Goal: Complete application form

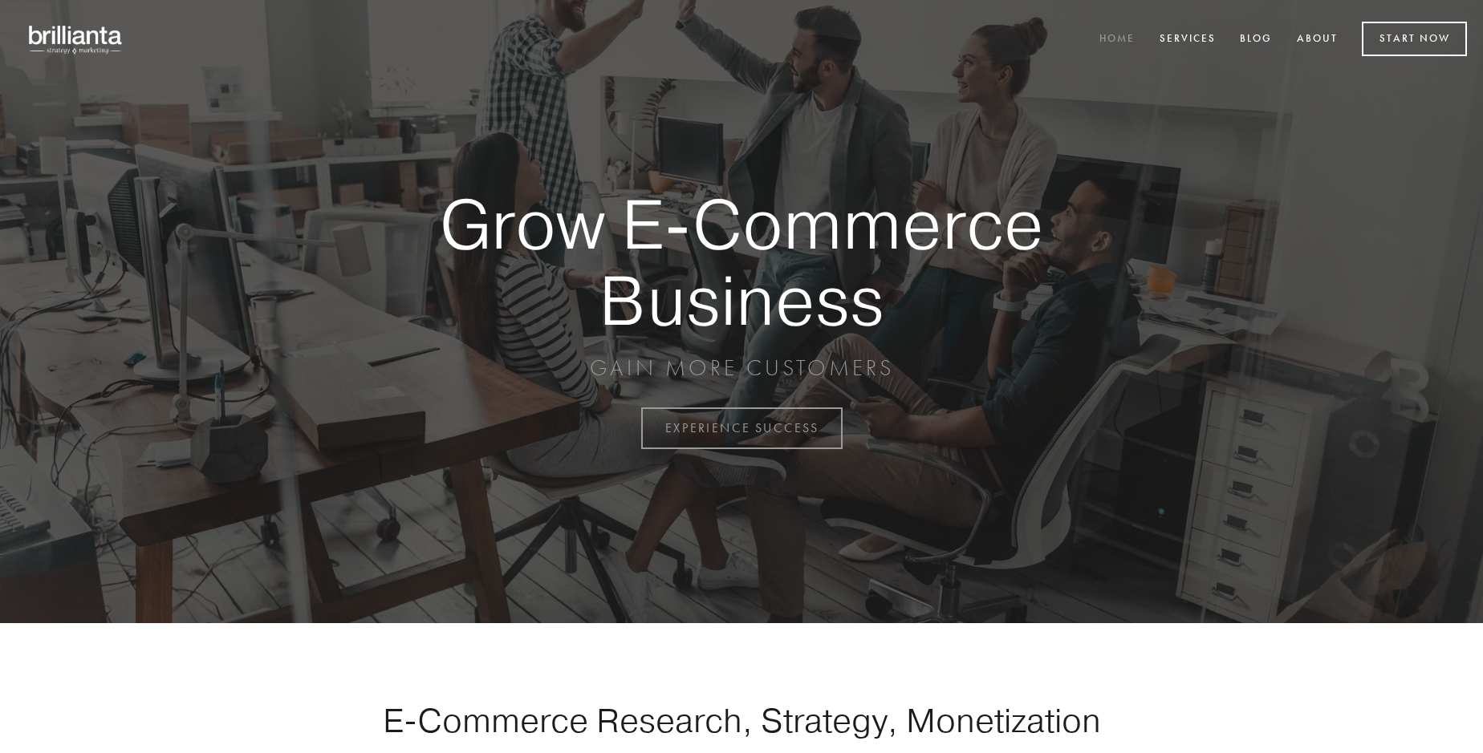
scroll to position [4206, 0]
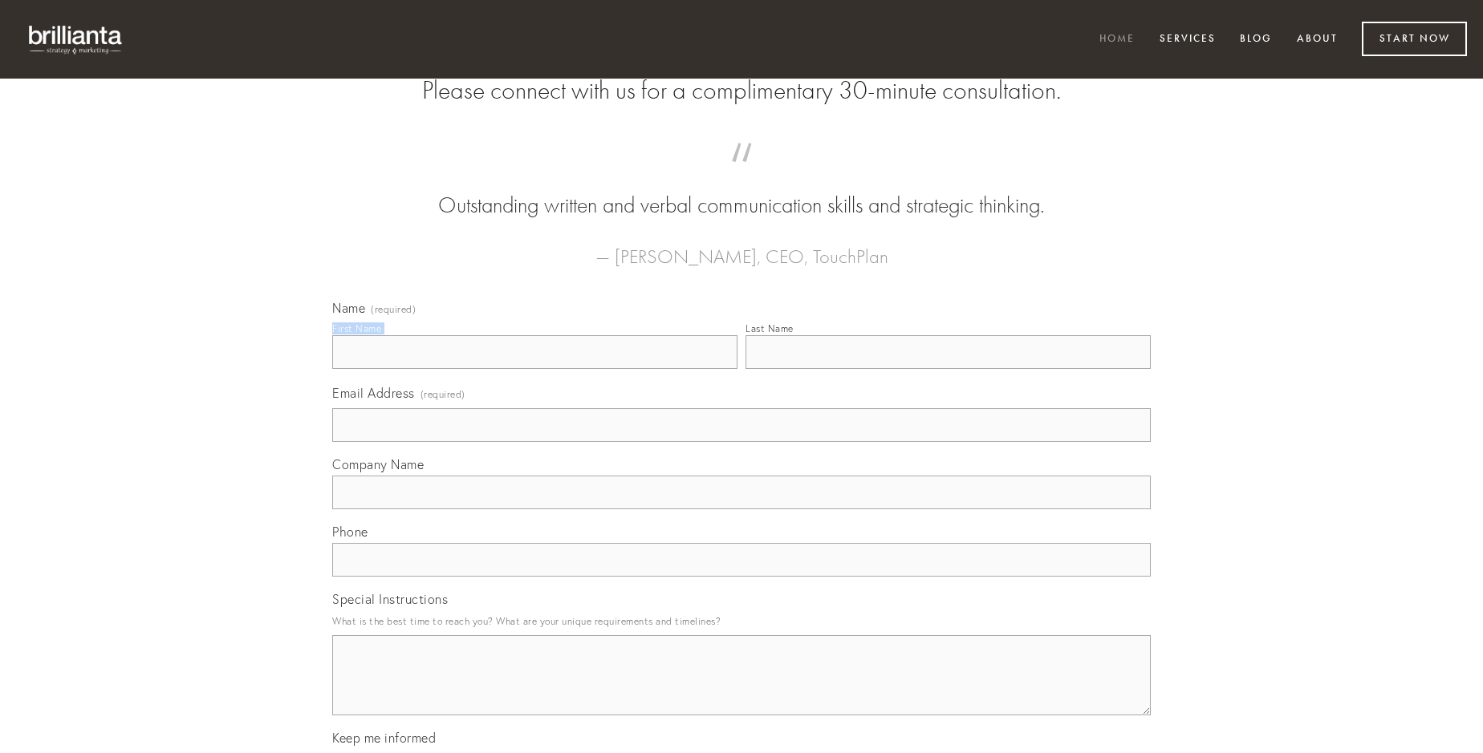
type input "[PERSON_NAME]"
click at [948, 369] on input "Last Name" at bounding box center [947, 352] width 405 height 34
type input "[PERSON_NAME]"
click at [741, 442] on input "Email Address (required)" at bounding box center [741, 425] width 818 height 34
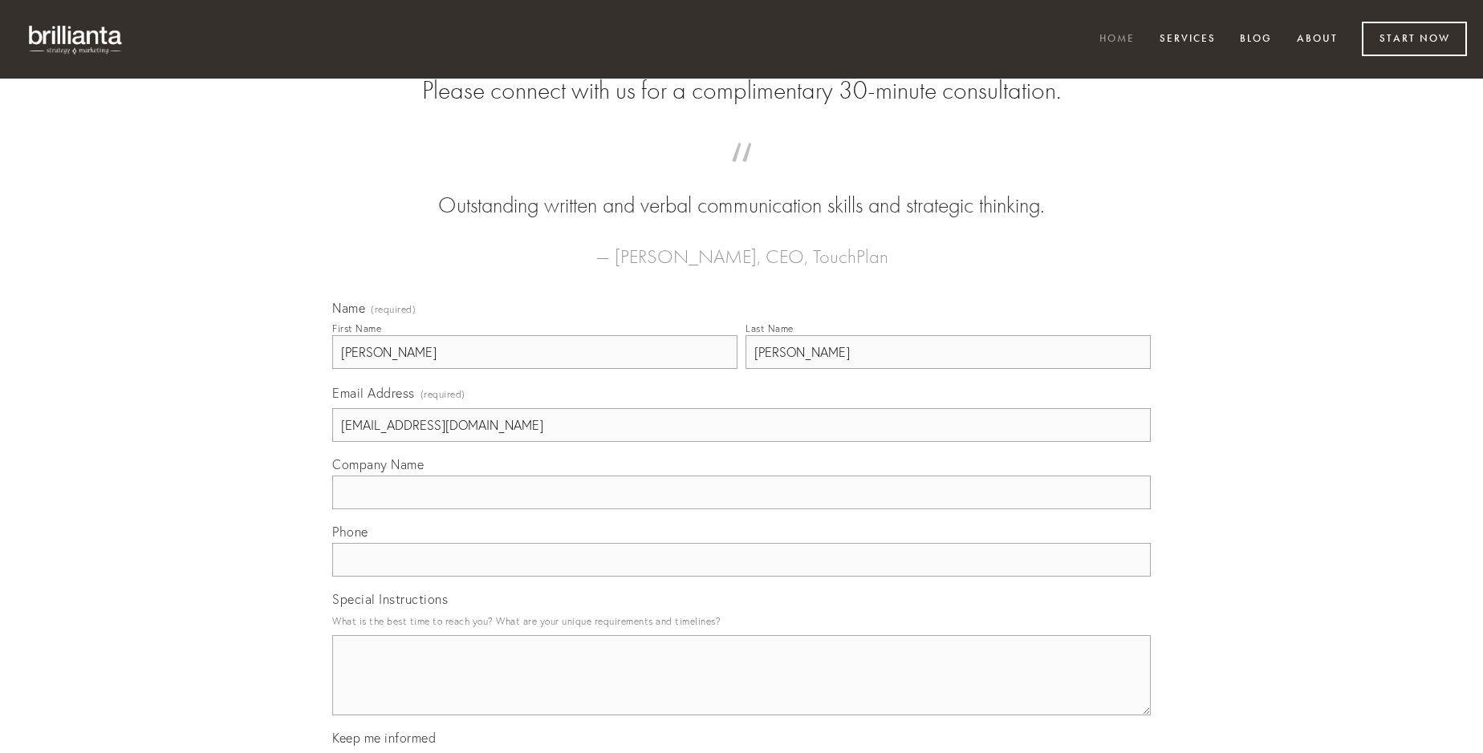
type input "[EMAIL_ADDRESS][DOMAIN_NAME]"
click at [741, 509] on input "Company Name" at bounding box center [741, 493] width 818 height 34
type input "expedita"
click at [741, 577] on input "text" at bounding box center [741, 560] width 818 height 34
click at [741, 690] on textarea "Special Instructions" at bounding box center [741, 675] width 818 height 80
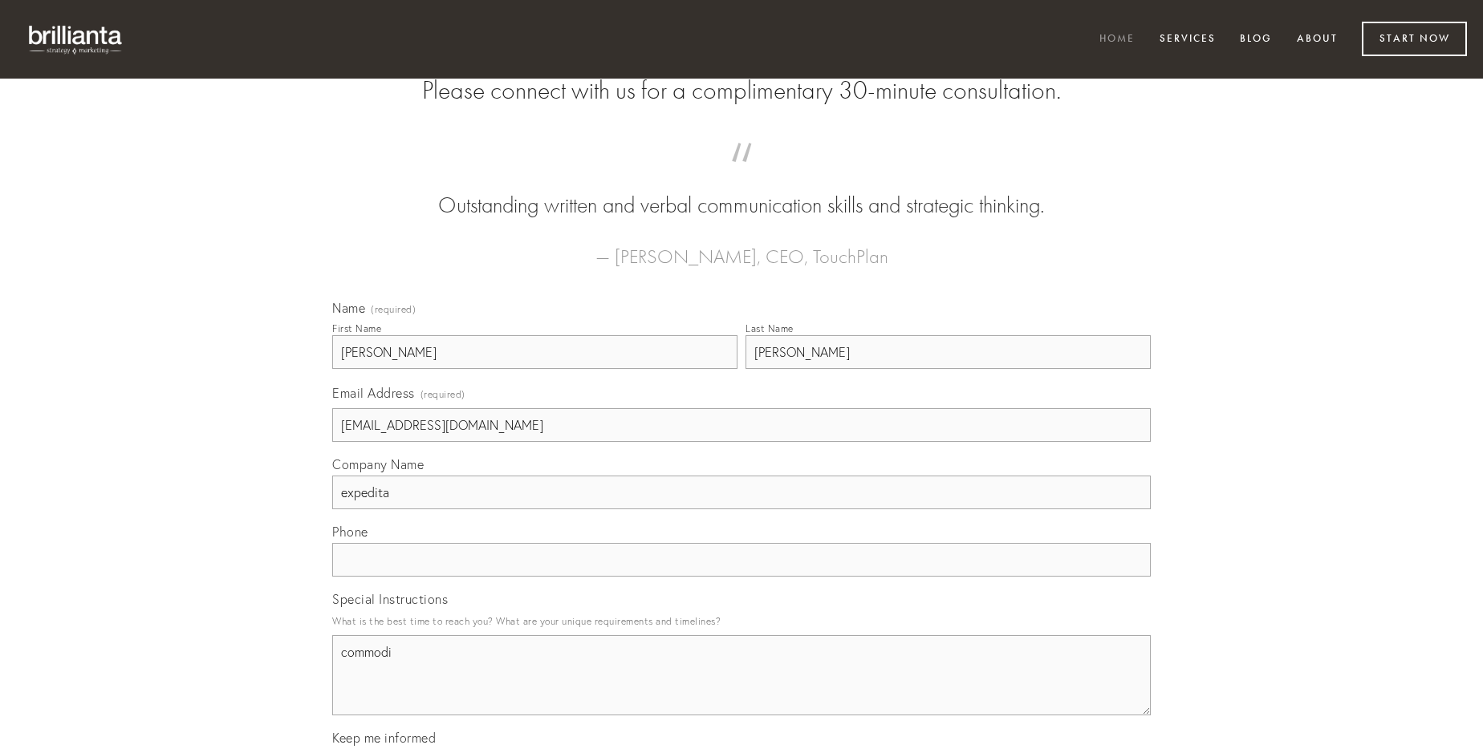
type textarea "commodi"
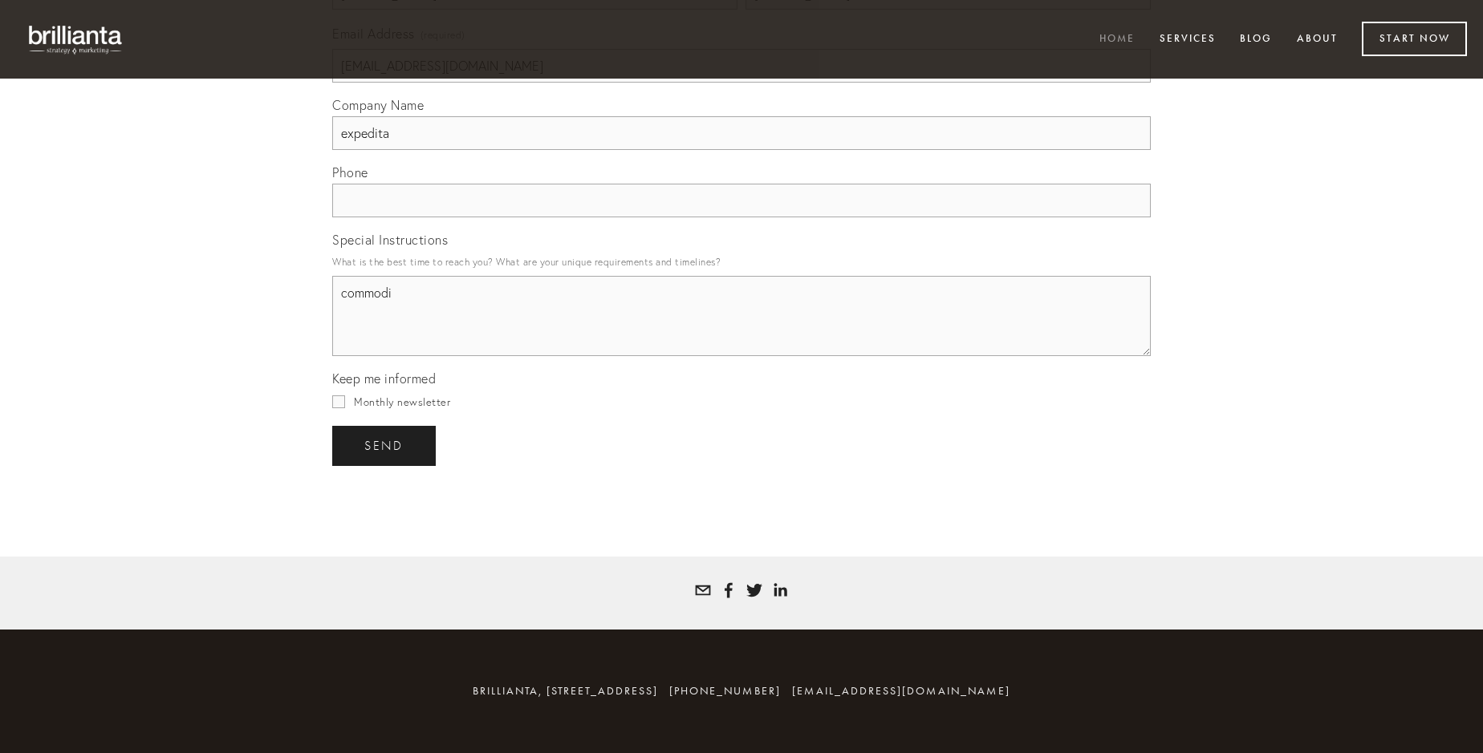
click at [385, 445] on span "send" at bounding box center [383, 446] width 39 height 14
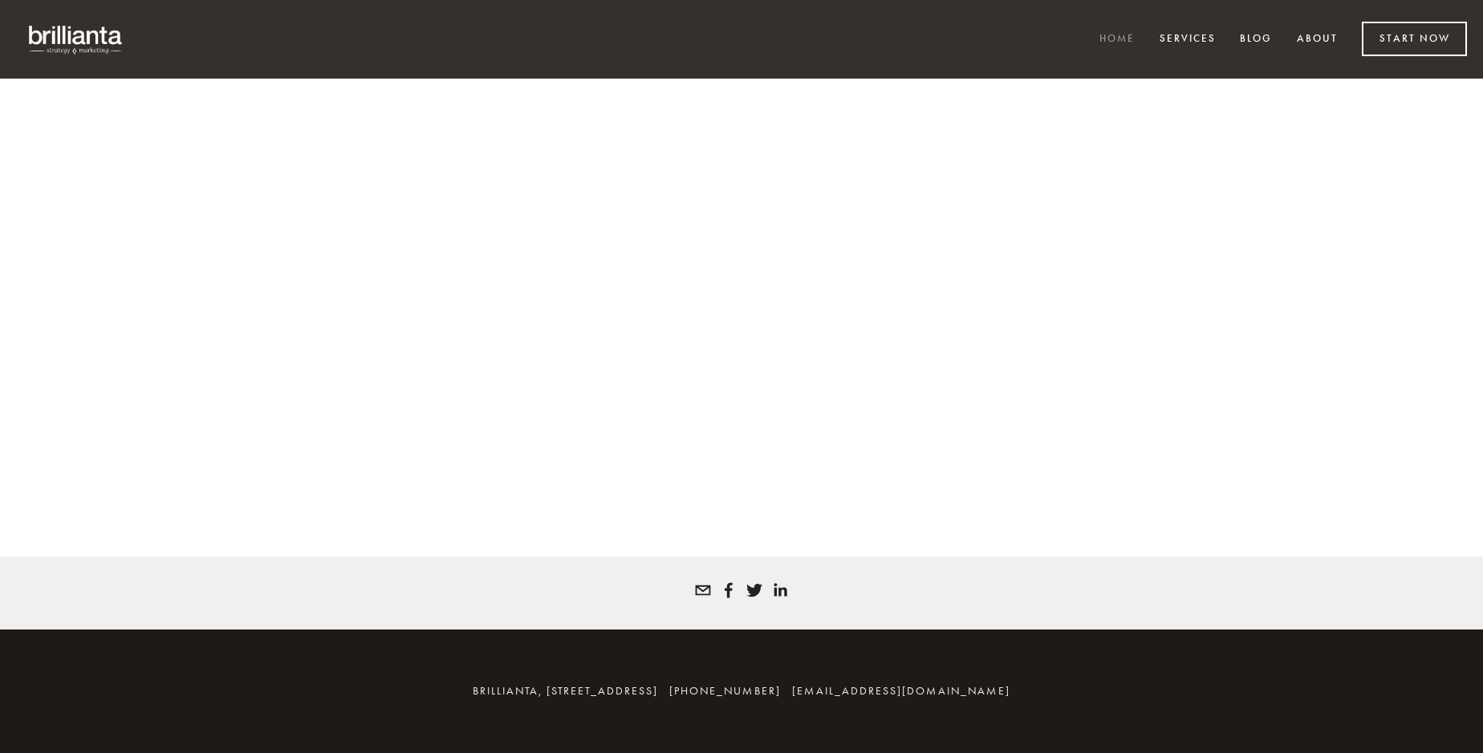
scroll to position [4184, 0]
